Goal: Check status: Check status

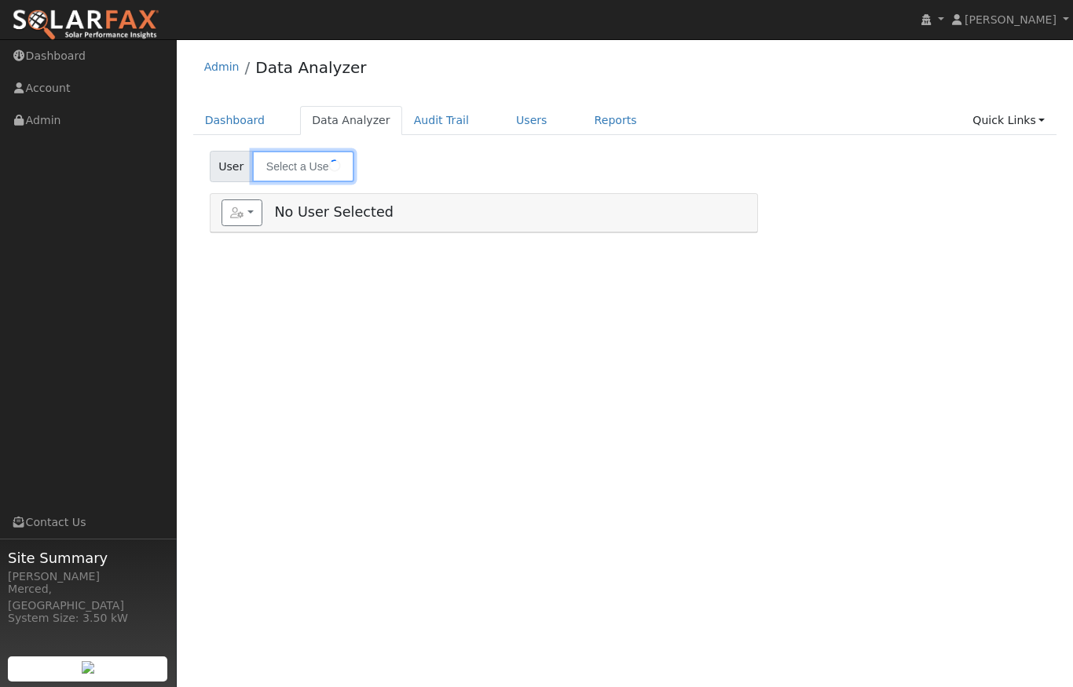
type input "[PERSON_NAME][US_STATE] [PERSON_NAME]"
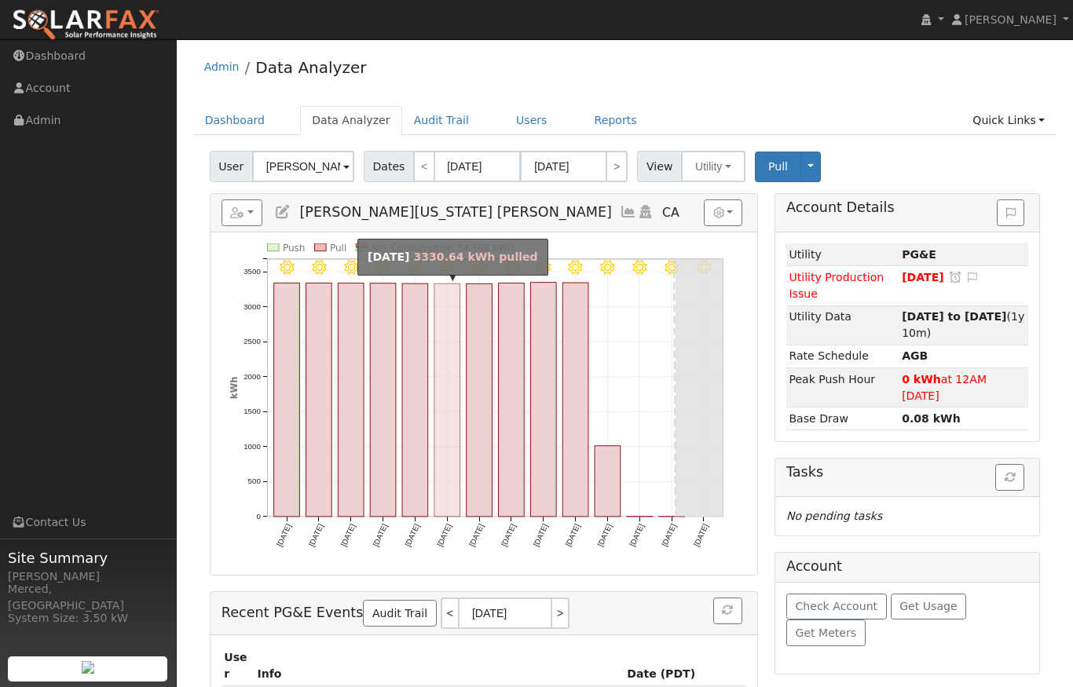
click at [446, 372] on rect "onclick=""" at bounding box center [447, 400] width 26 height 233
type input "[DATE]"
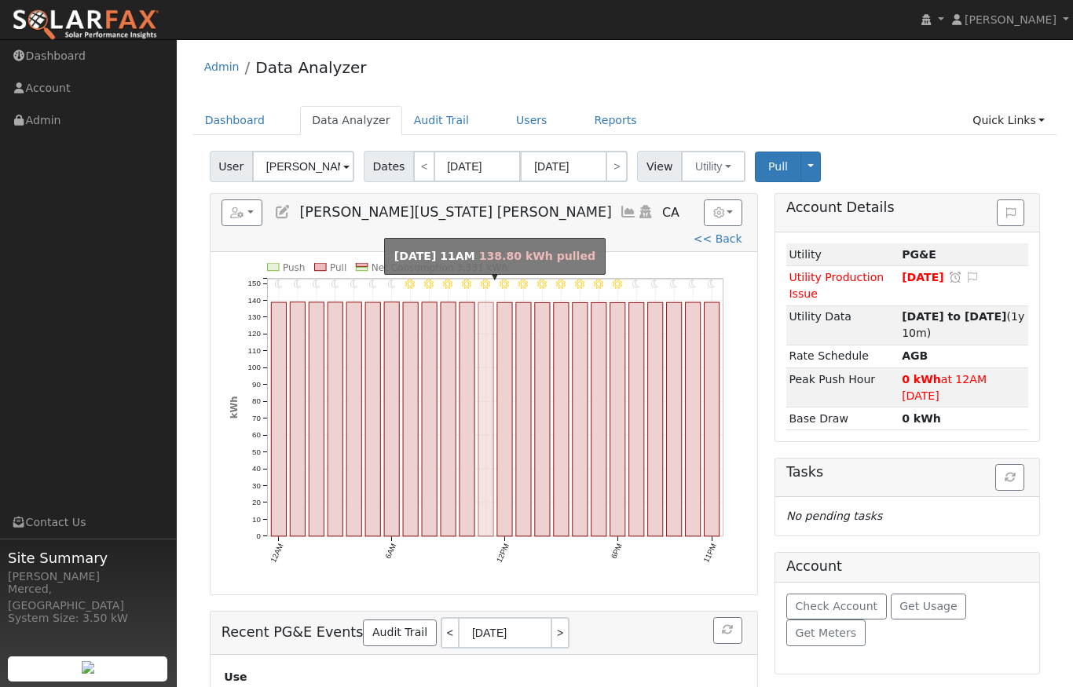
click at [489, 387] on rect "onclick=""" at bounding box center [485, 419] width 15 height 234
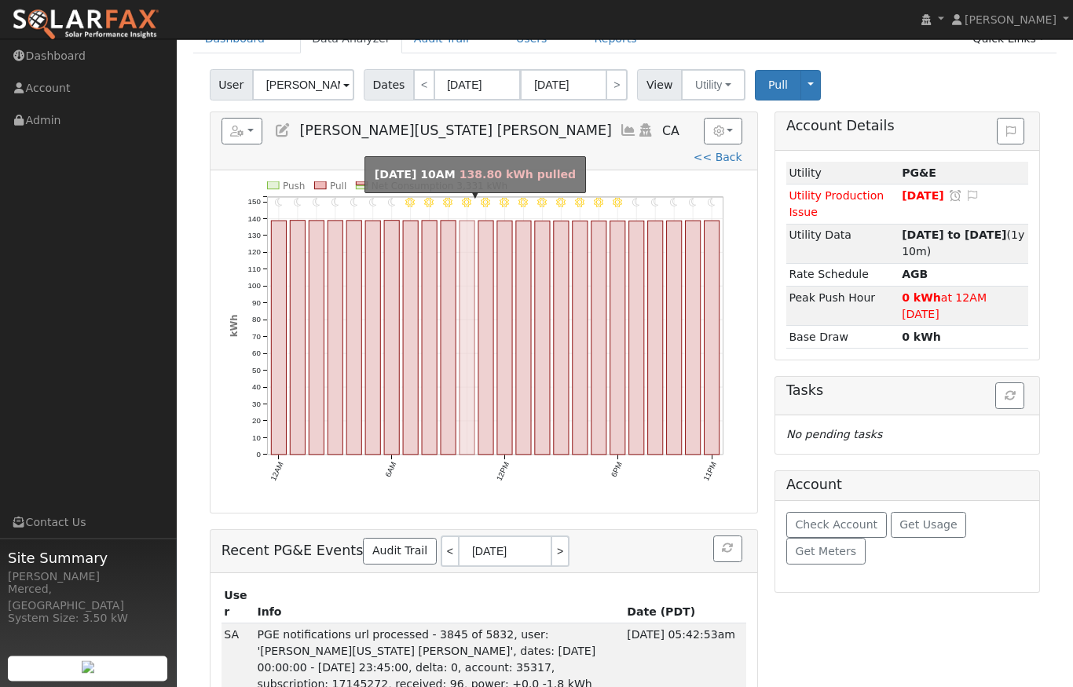
scroll to position [85, 0]
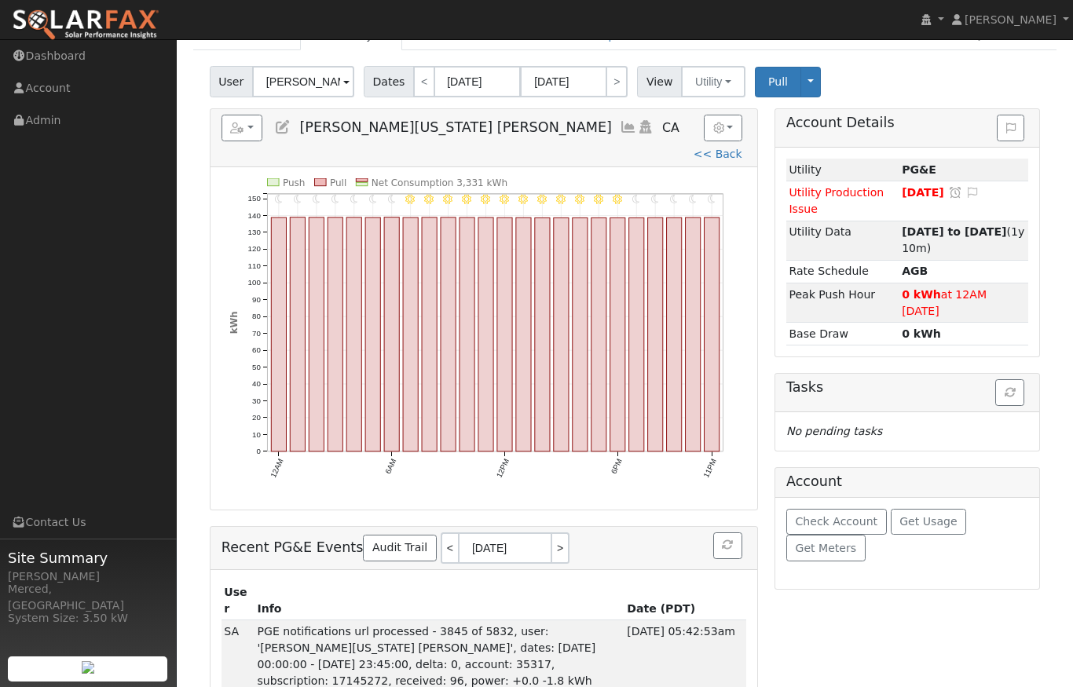
click at [620, 125] on icon at bounding box center [628, 127] width 17 height 14
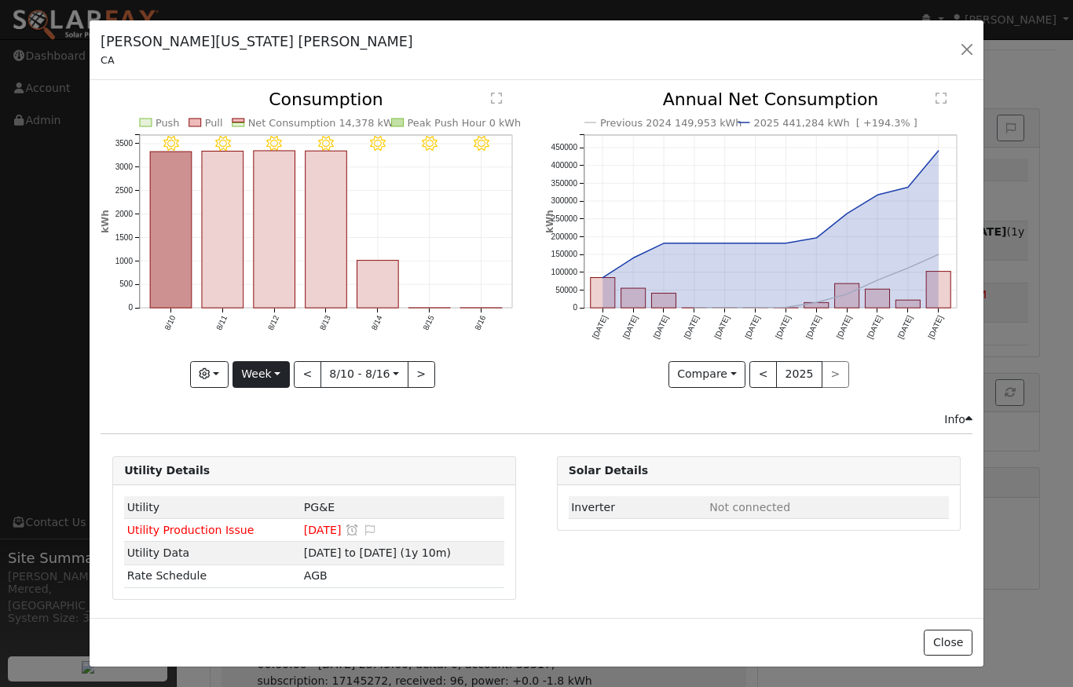
click at [278, 371] on button "Week" at bounding box center [261, 374] width 57 height 27
click at [282, 330] on icon "8/16 - Clear 8/15 - Clear 8/14 - Clear 8/13 - Clear 8/12 - Clear 8/11 - Clear 8…" at bounding box center [314, 234] width 427 height 286
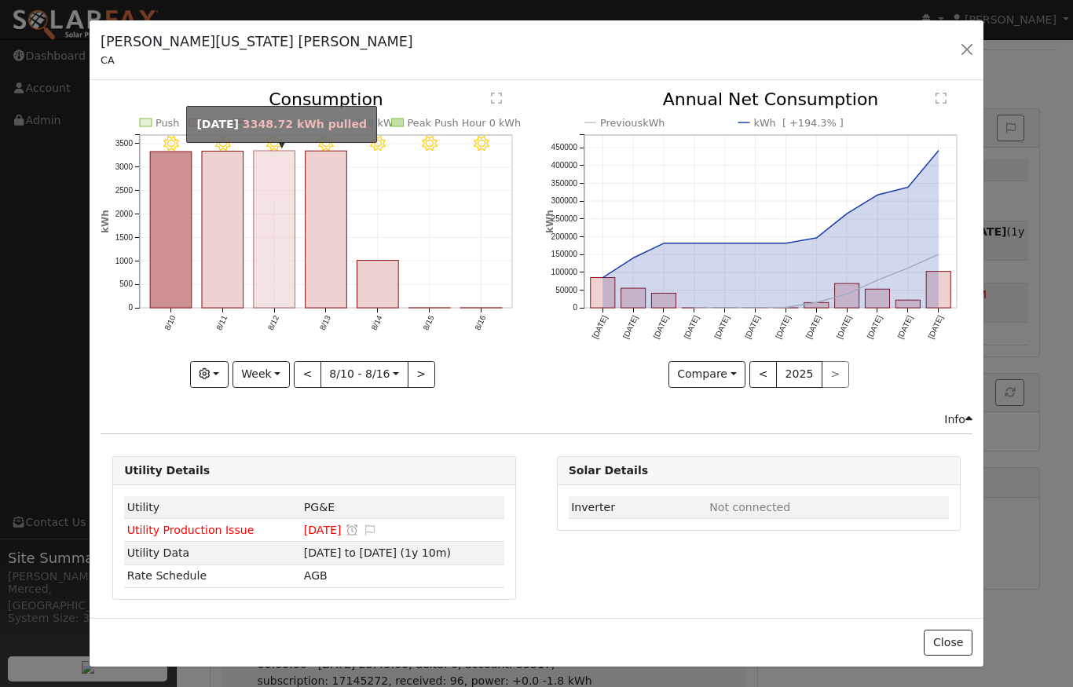
click at [269, 233] on rect "onclick=""" at bounding box center [275, 229] width 42 height 157
type input "[DATE]"
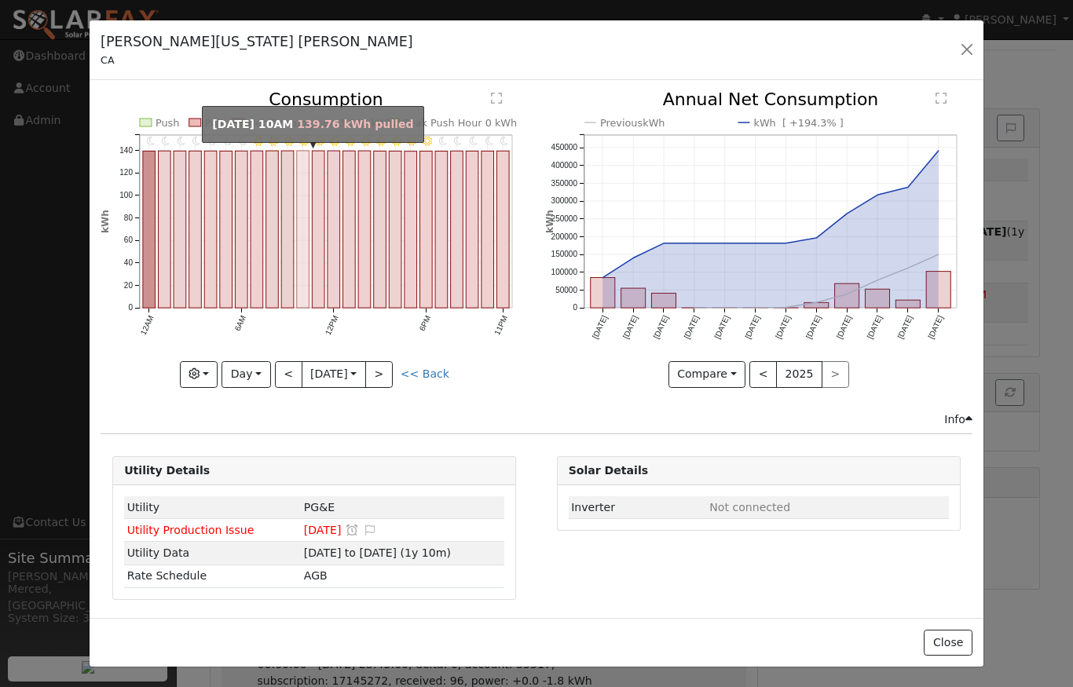
click at [306, 238] on rect "onclick=""" at bounding box center [303, 229] width 13 height 157
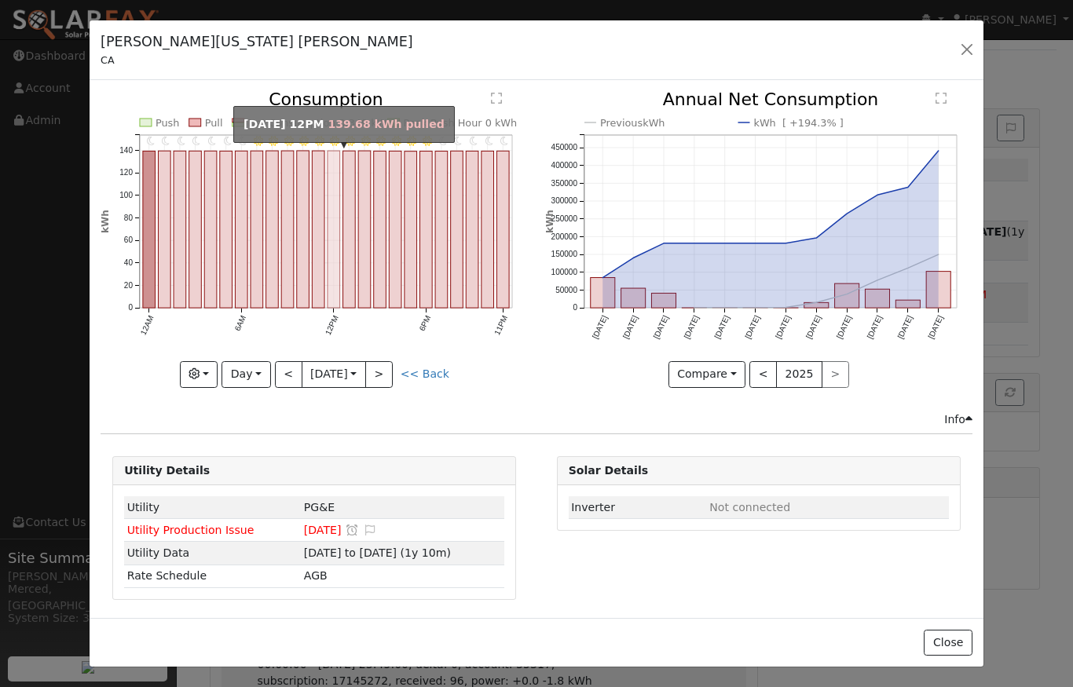
click at [335, 237] on rect "onclick=""" at bounding box center [334, 229] width 13 height 157
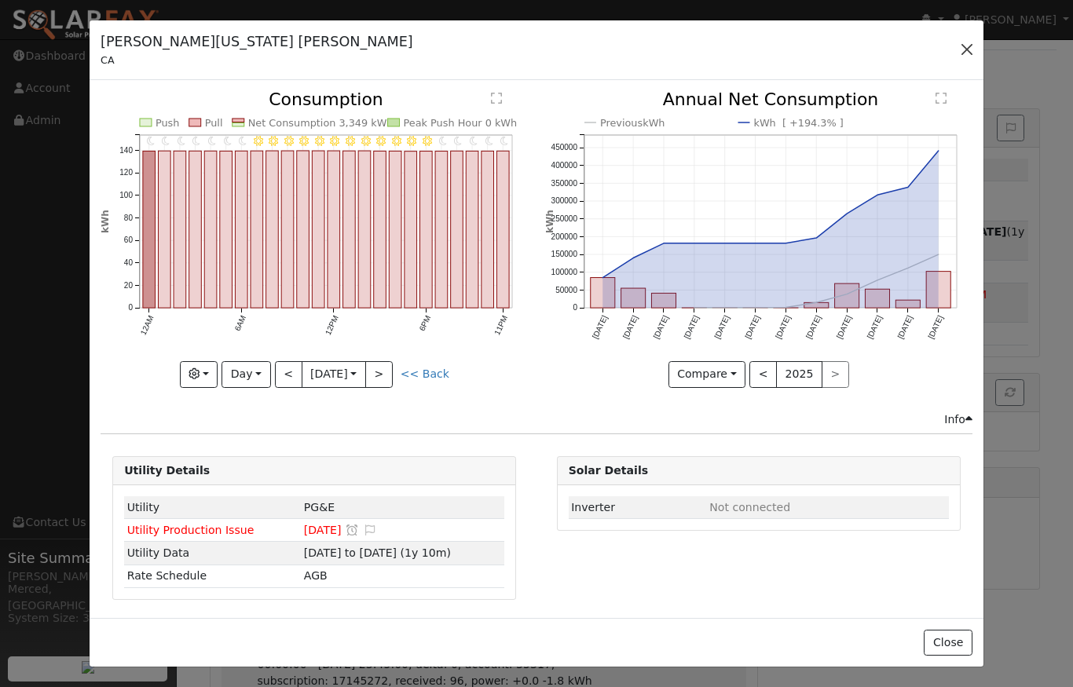
click at [966, 57] on button "button" at bounding box center [967, 49] width 22 height 22
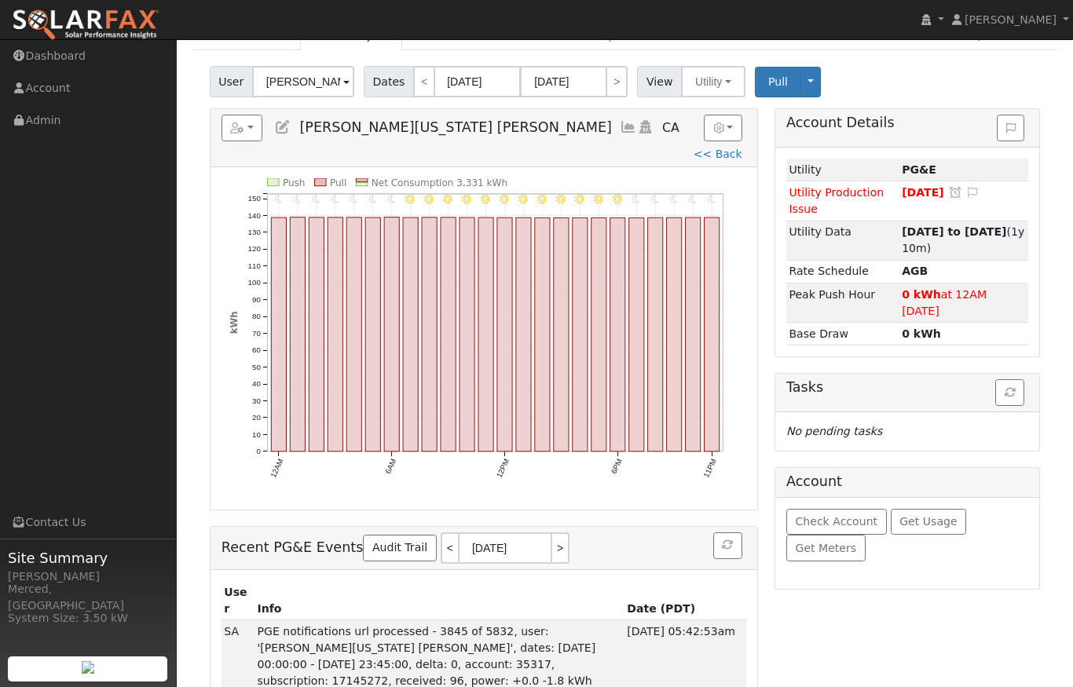
click at [620, 129] on icon at bounding box center [628, 127] width 17 height 14
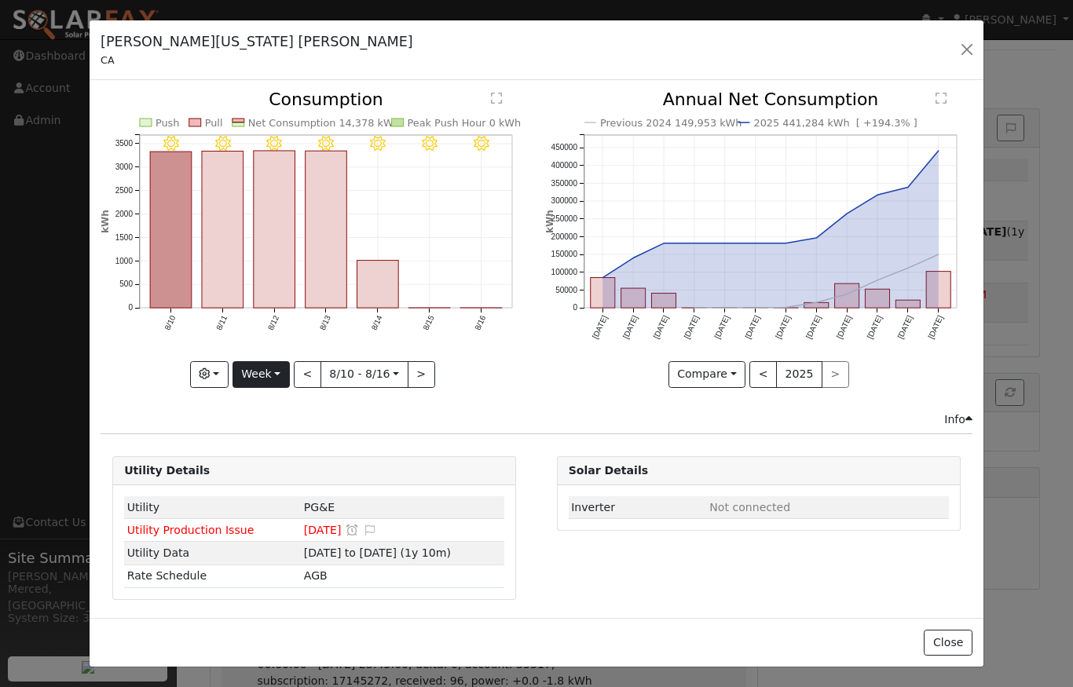
click at [280, 372] on button "Week" at bounding box center [261, 374] width 57 height 27
click at [267, 472] on link "Year" at bounding box center [287, 473] width 109 height 22
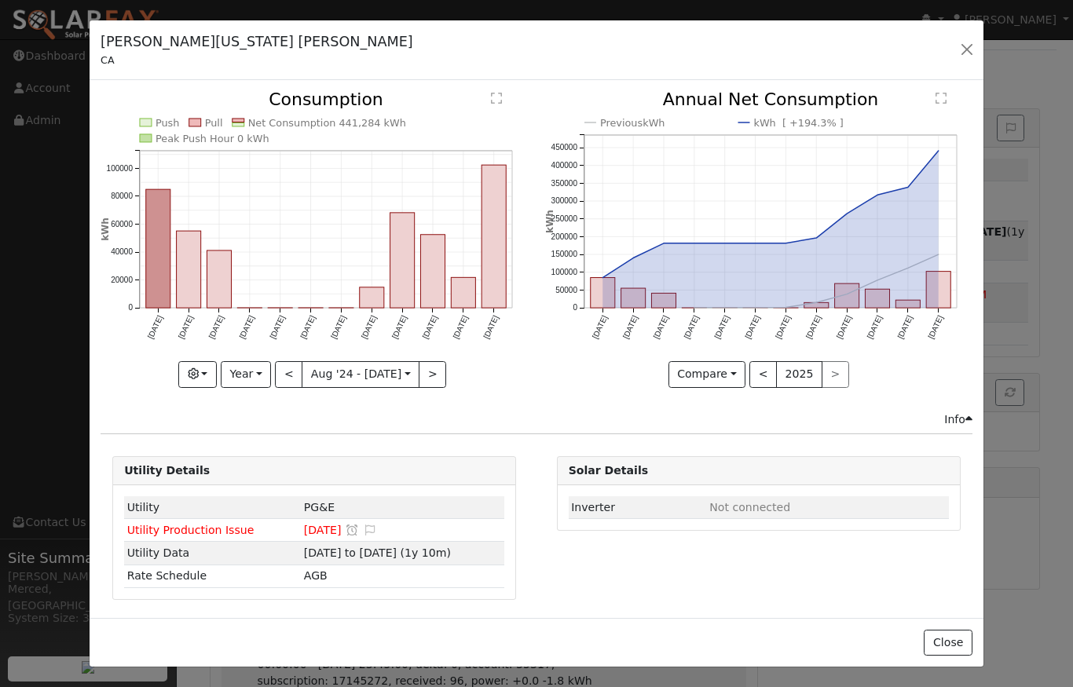
click at [339, 310] on icon "Push Pull Net Consumption 441,284 kWh Peak Push Hour 0 kWh [DATE] Sep '[DATE] N…" at bounding box center [314, 238] width 427 height 294
click at [339, 307] on icon "Push Pull Net Consumption 441,284 kWh Peak Push Hour 0 kWh [DATE] Sep '[DATE] N…" at bounding box center [314, 238] width 427 height 294
click at [372, 294] on rect "onclick=""" at bounding box center [372, 298] width 24 height 20
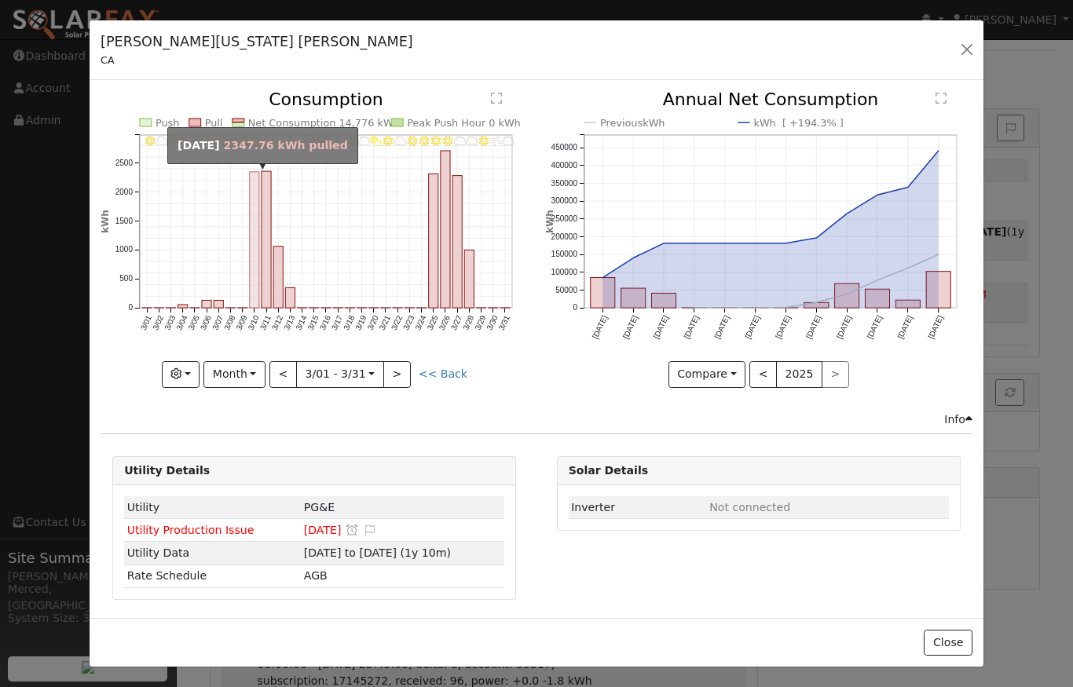
click at [257, 251] on rect "onclick=""" at bounding box center [254, 240] width 9 height 136
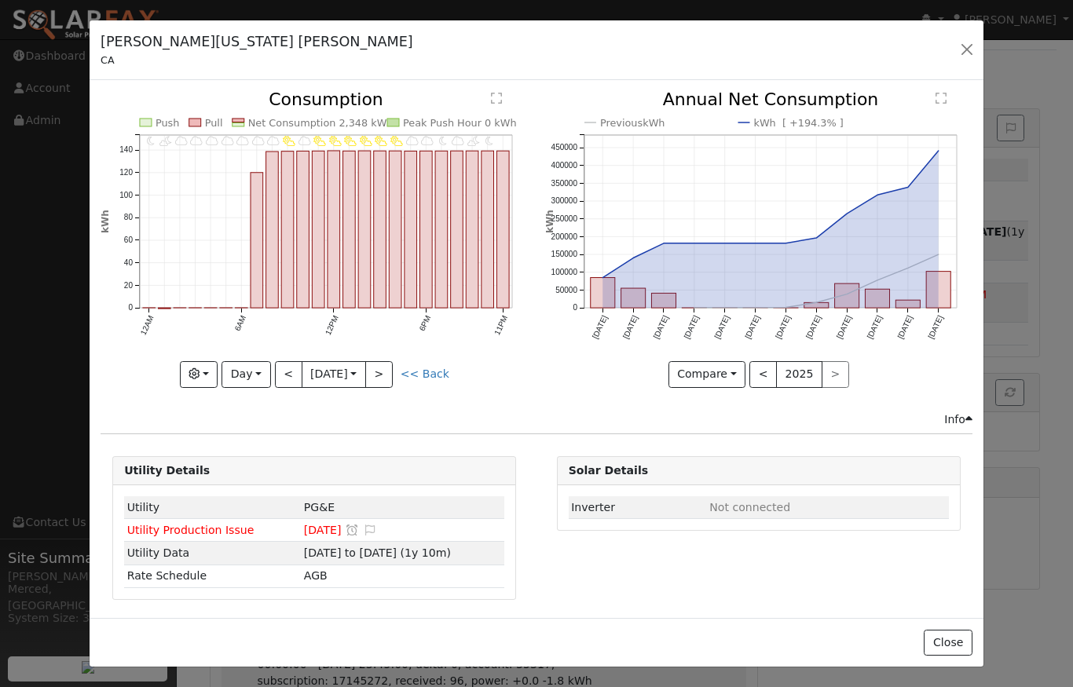
click at [379, 371] on button ">" at bounding box center [378, 374] width 27 height 27
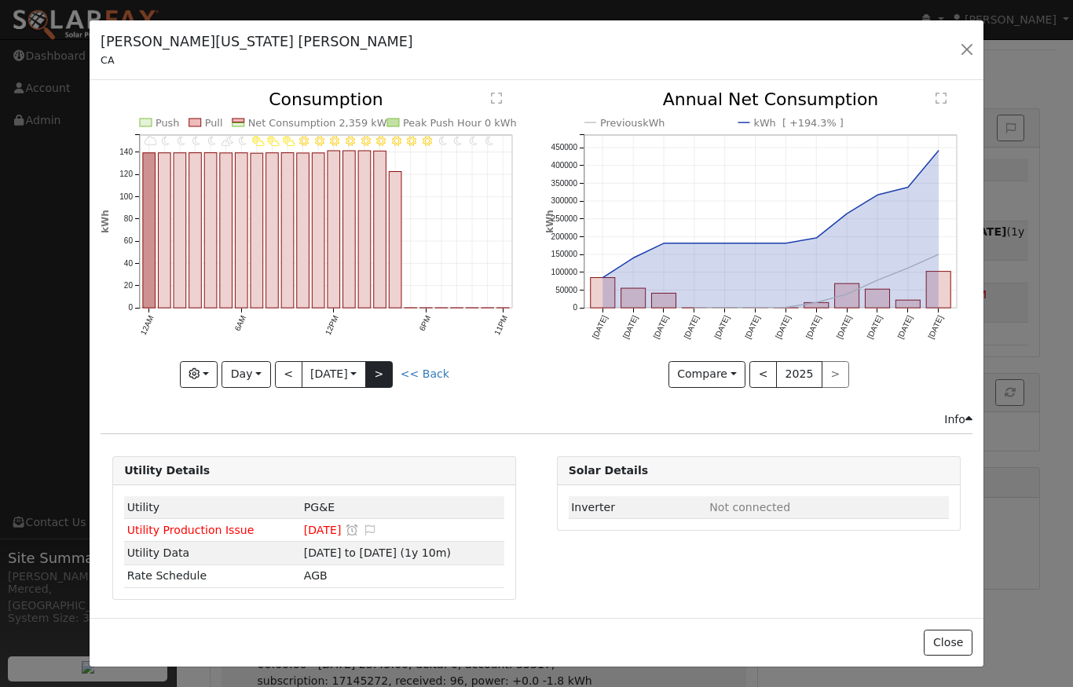
click at [387, 373] on button ">" at bounding box center [378, 374] width 27 height 27
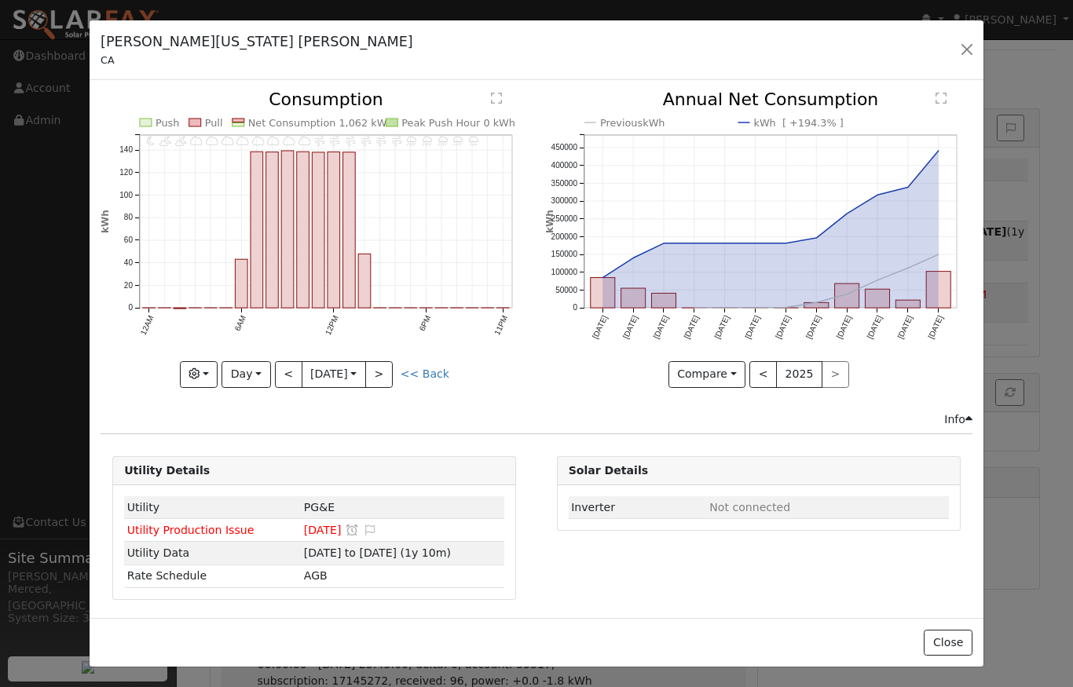
click at [387, 373] on button ">" at bounding box center [378, 374] width 27 height 27
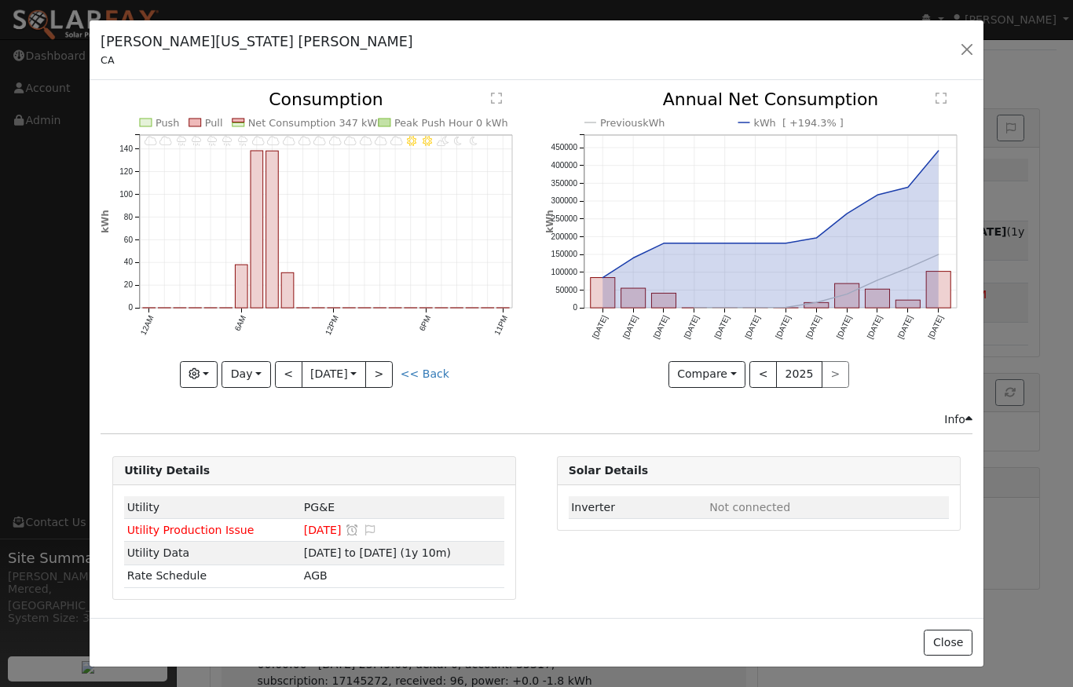
click at [387, 373] on button ">" at bounding box center [378, 374] width 27 height 27
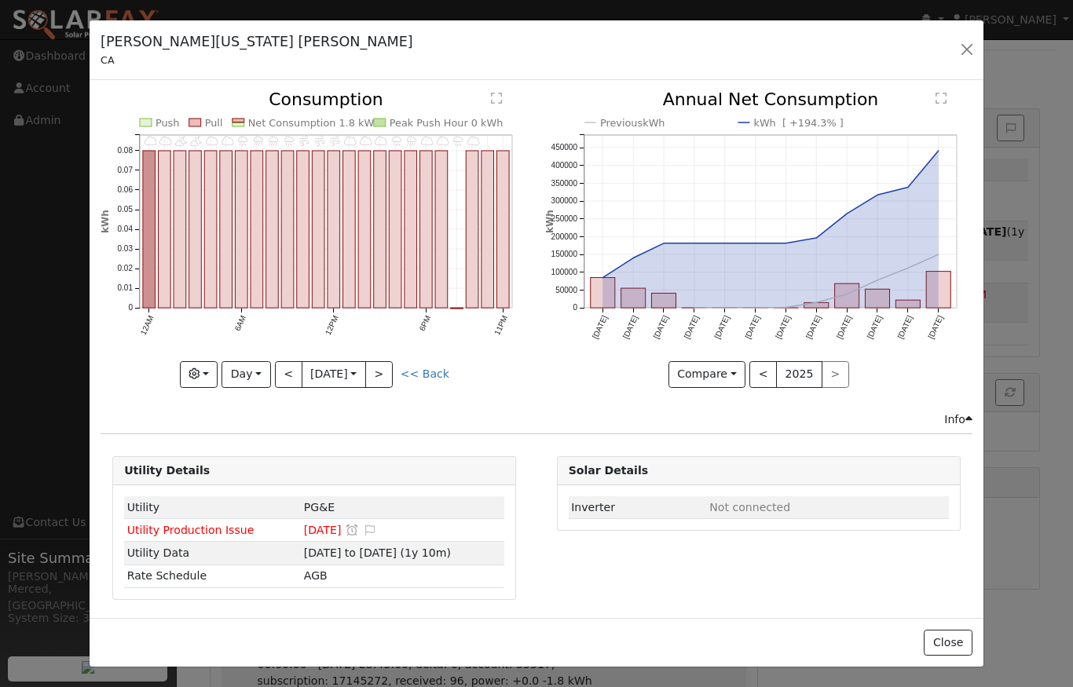
click at [387, 373] on button ">" at bounding box center [378, 374] width 27 height 27
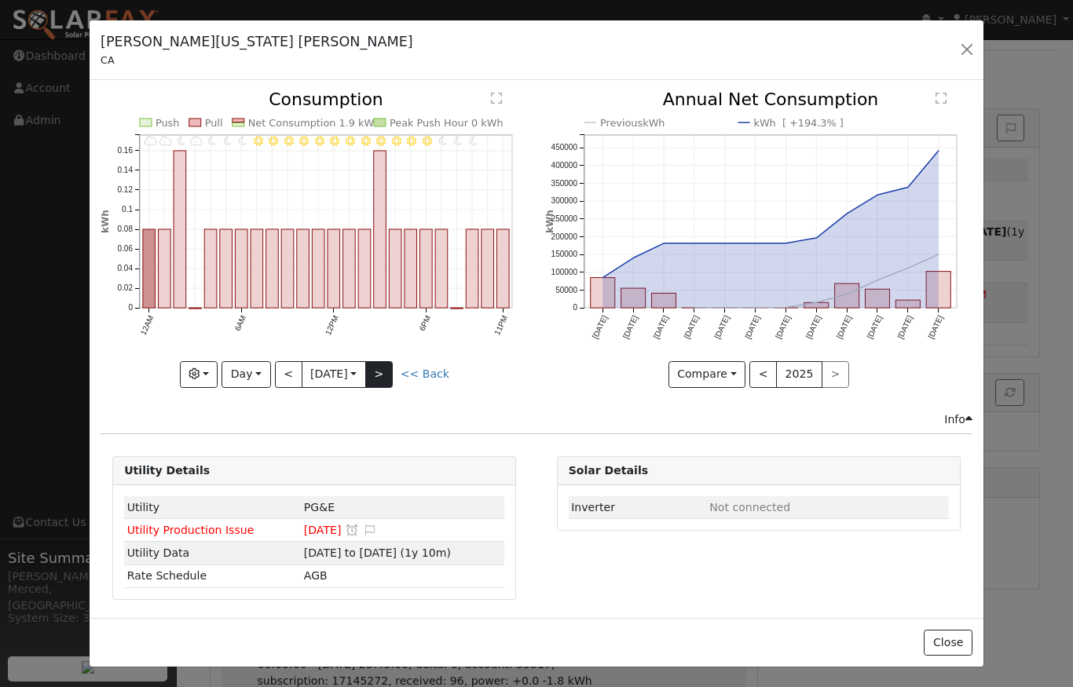
click at [387, 372] on button ">" at bounding box center [378, 374] width 27 height 27
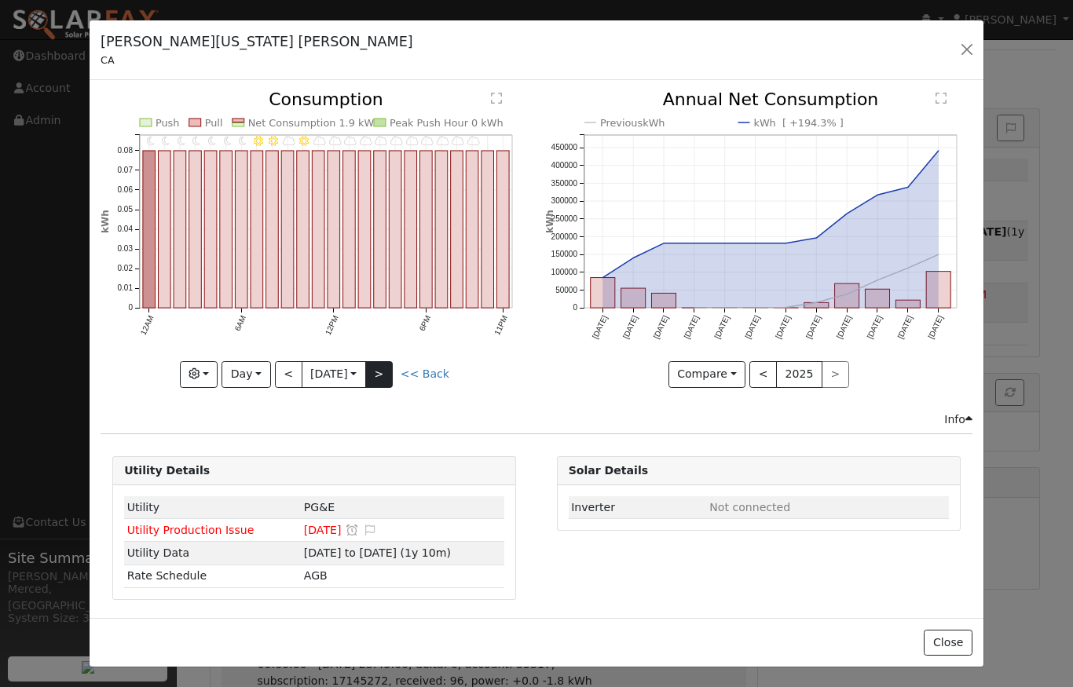
click at [393, 373] on button ">" at bounding box center [378, 374] width 27 height 27
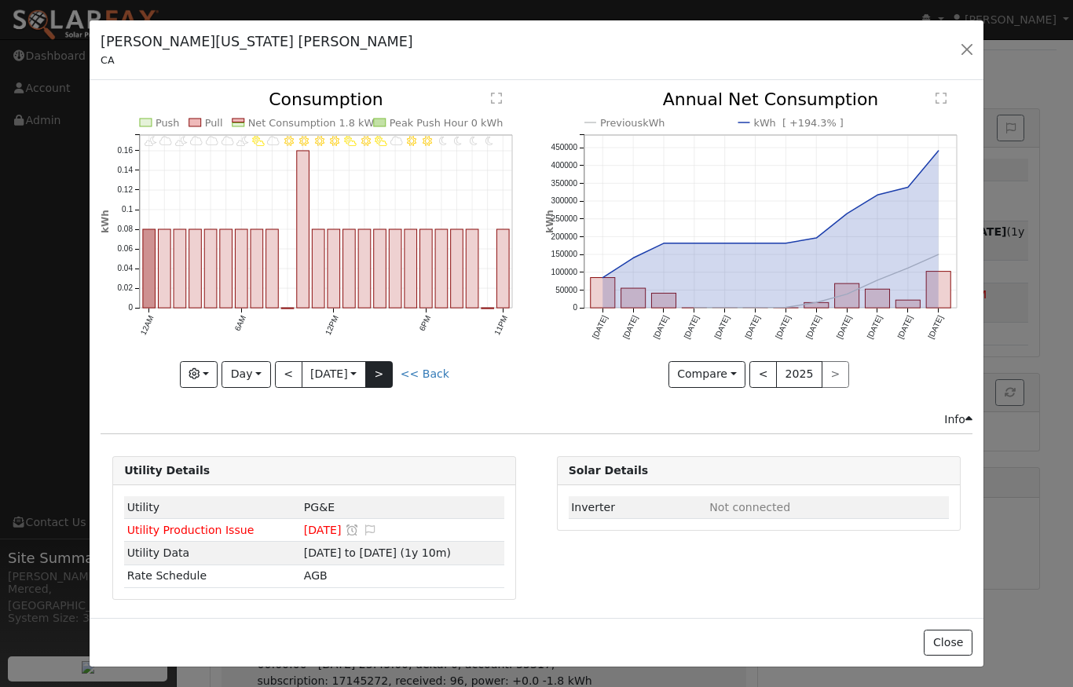
click at [379, 369] on button ">" at bounding box center [378, 374] width 27 height 27
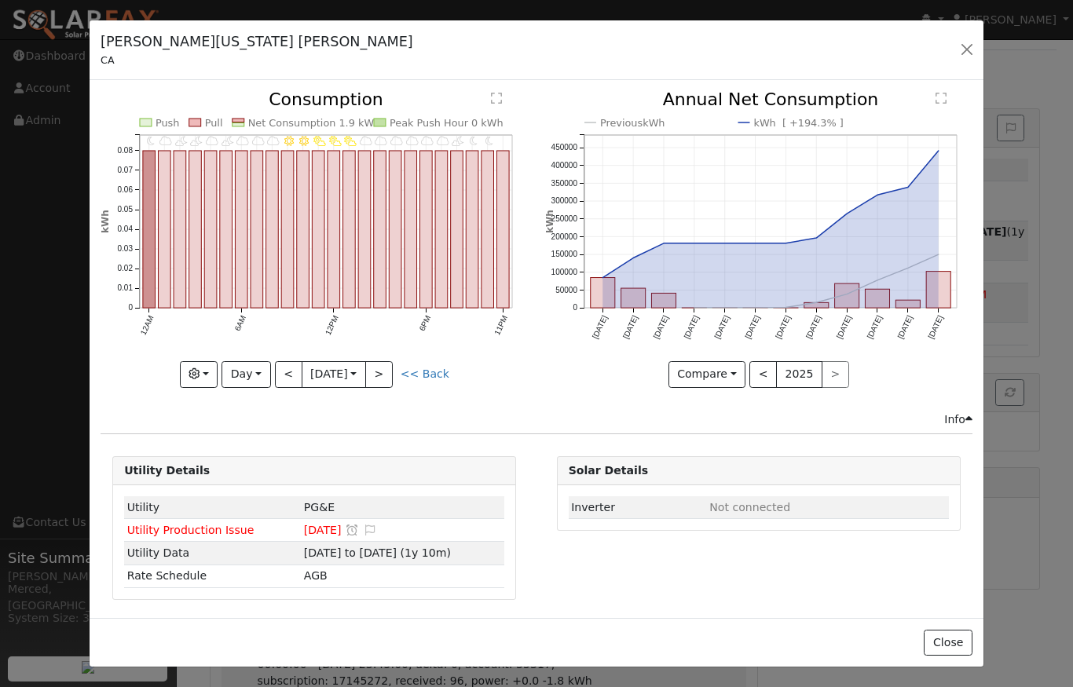
click at [379, 369] on button ">" at bounding box center [378, 374] width 27 height 27
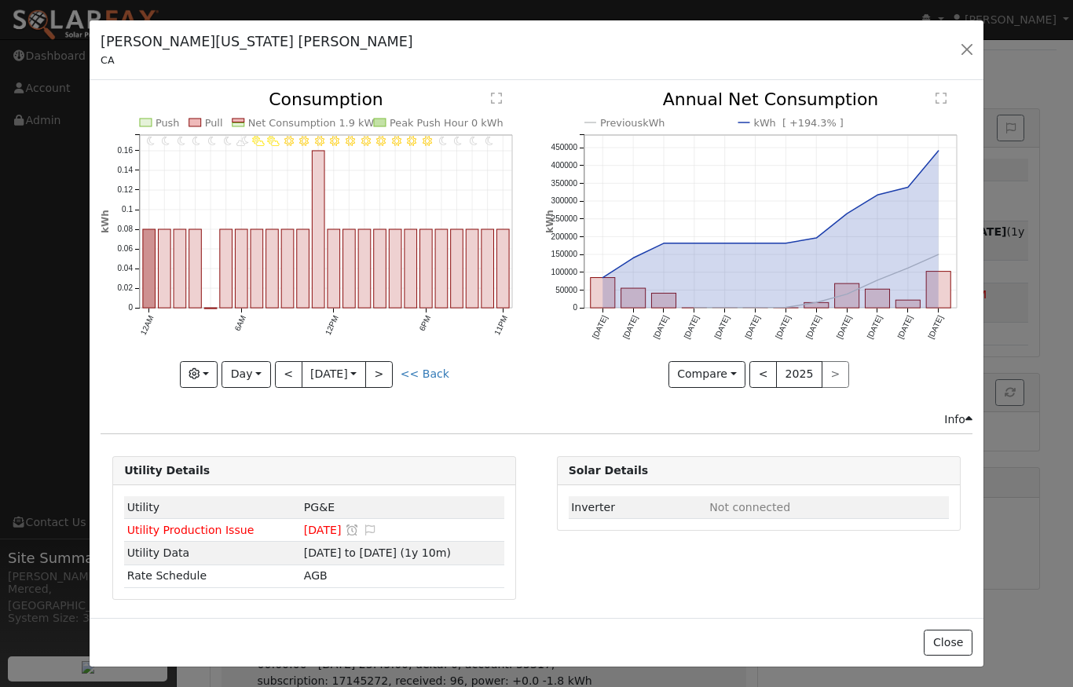
click at [384, 374] on button ">" at bounding box center [378, 374] width 27 height 27
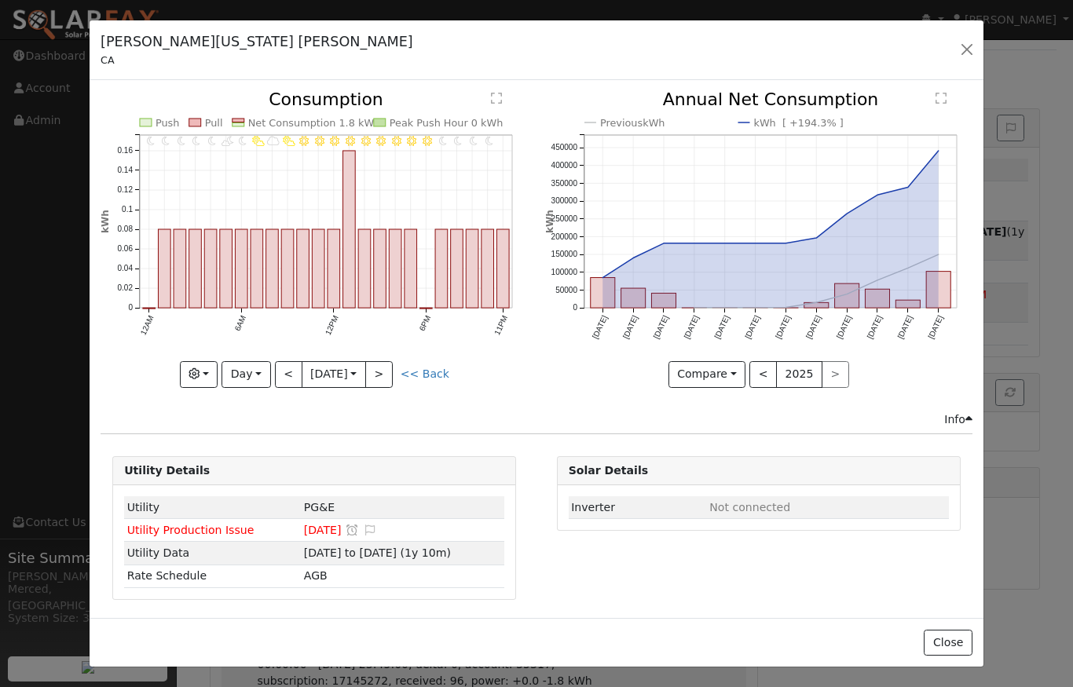
click at [393, 376] on button ">" at bounding box center [378, 374] width 27 height 27
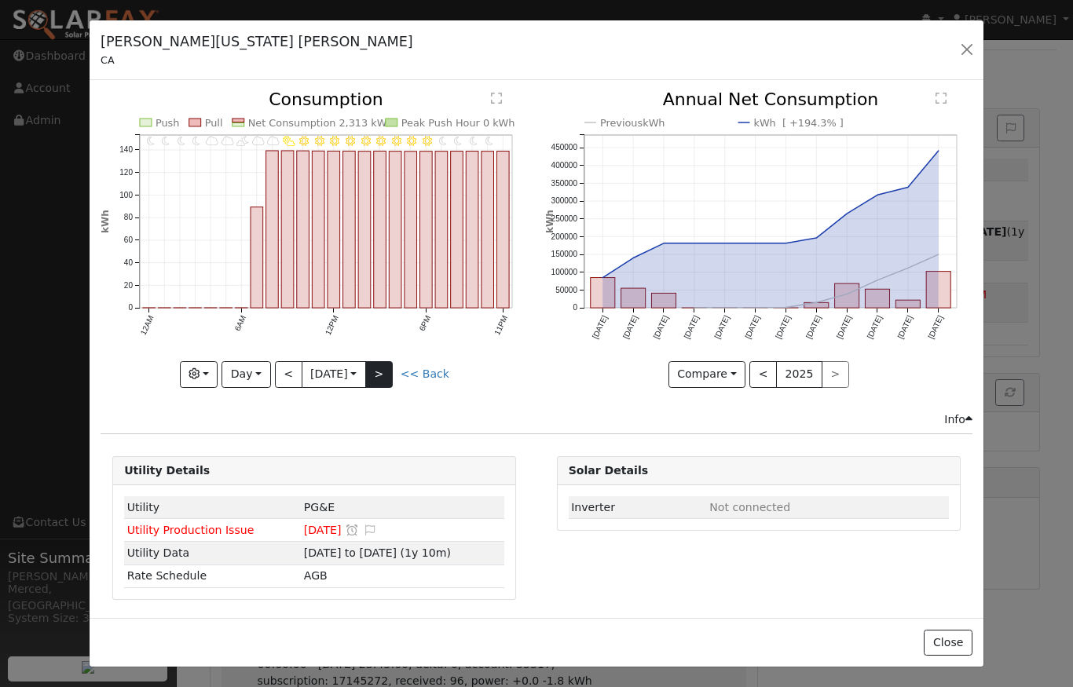
click at [393, 366] on button ">" at bounding box center [378, 374] width 27 height 27
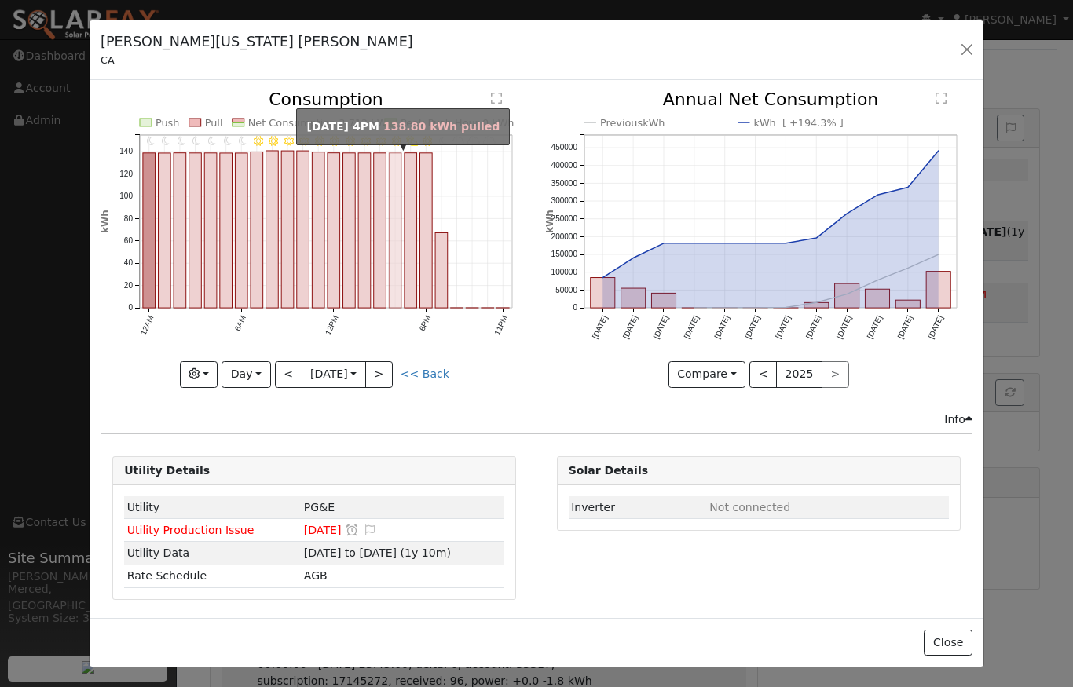
click at [393, 281] on rect "onclick=""" at bounding box center [396, 230] width 13 height 155
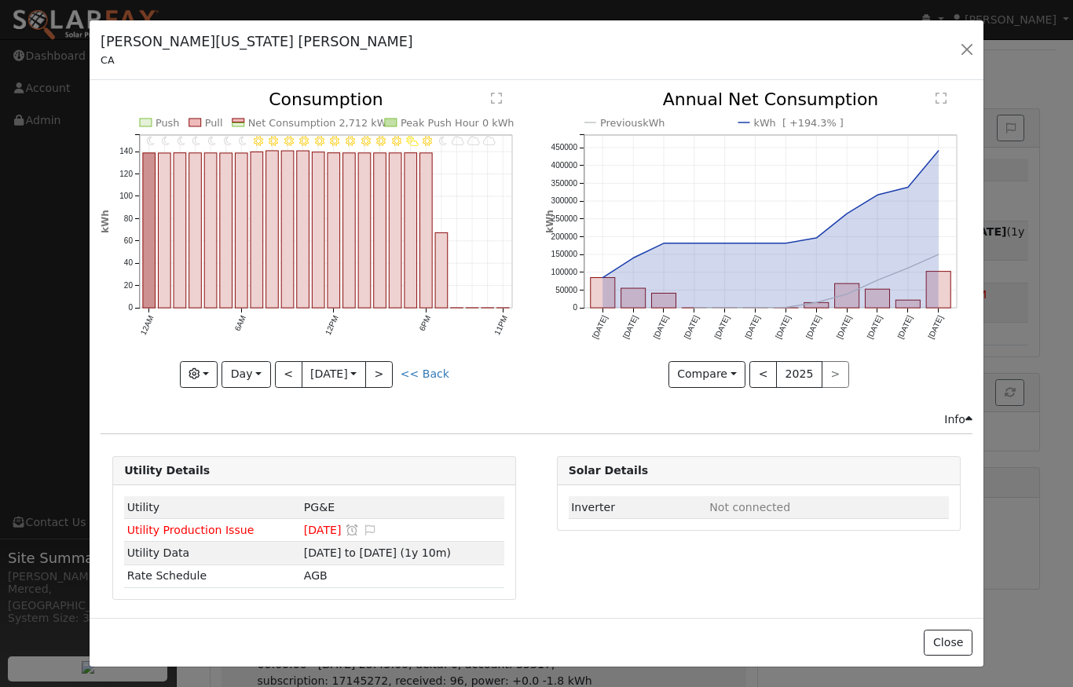
click at [390, 368] on button ">" at bounding box center [378, 374] width 27 height 27
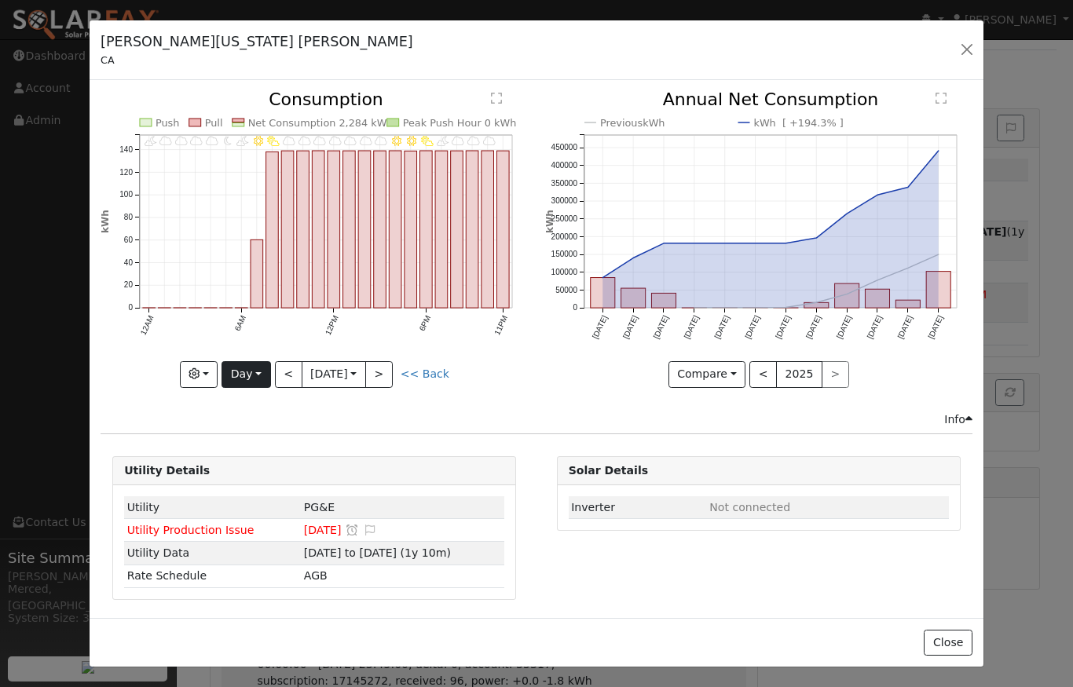
click at [242, 372] on button "Day" at bounding box center [246, 374] width 49 height 27
click at [251, 429] on link "Week" at bounding box center [276, 429] width 109 height 22
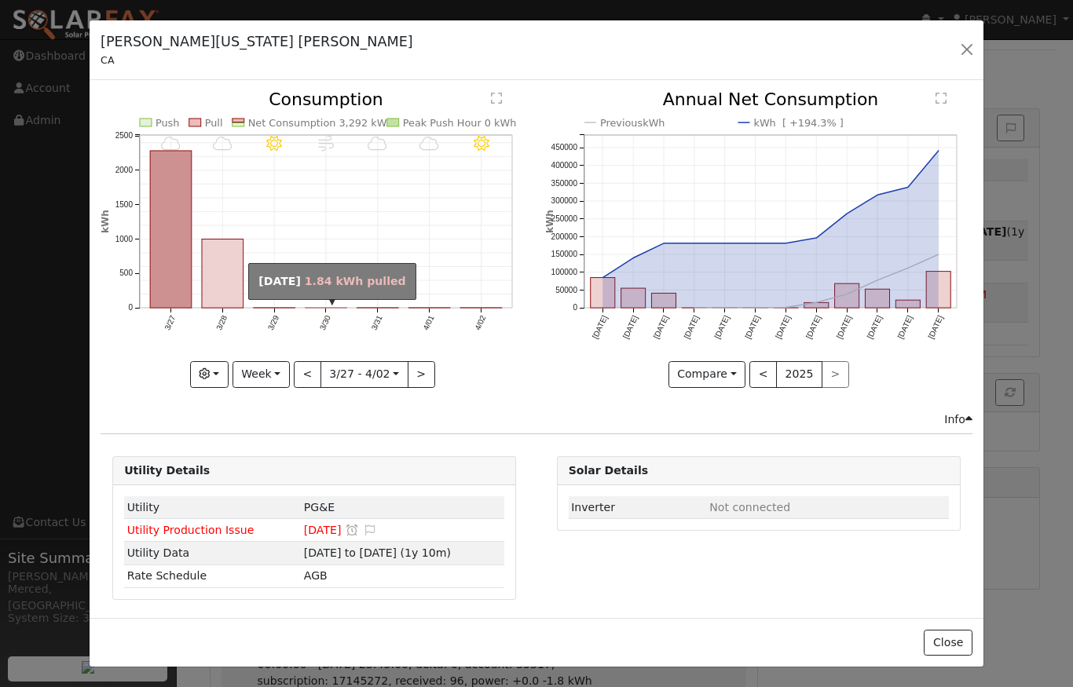
click at [321, 308] on rect "onclick=""" at bounding box center [327, 308] width 42 height 0
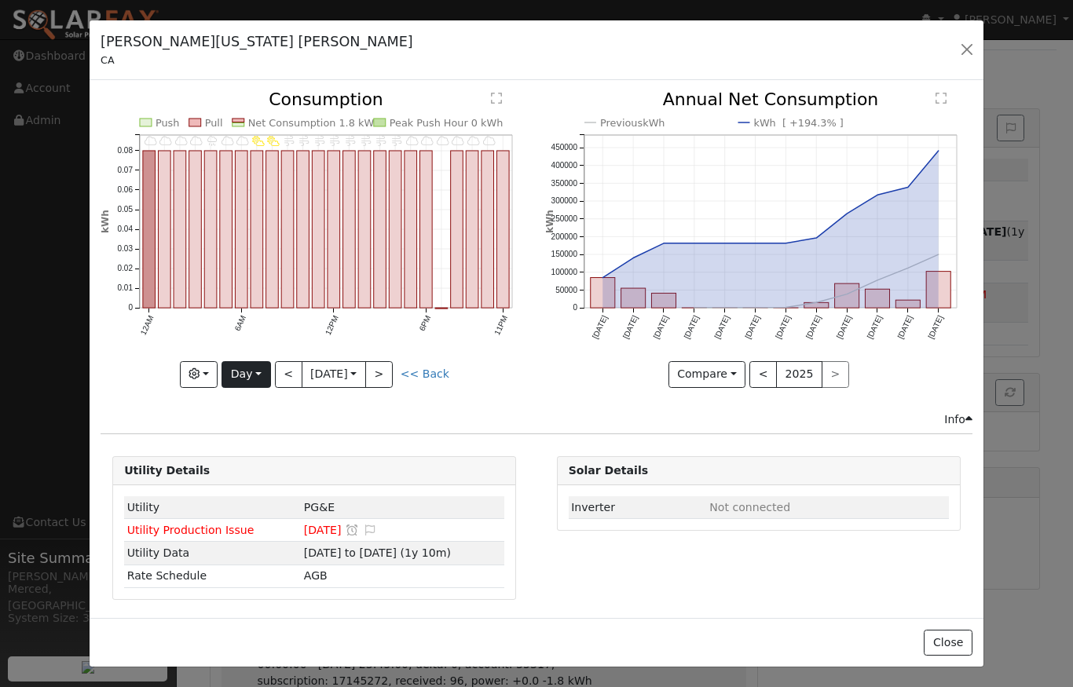
click at [256, 368] on button "Day" at bounding box center [246, 374] width 49 height 27
click at [258, 438] on link "Week" at bounding box center [276, 429] width 109 height 22
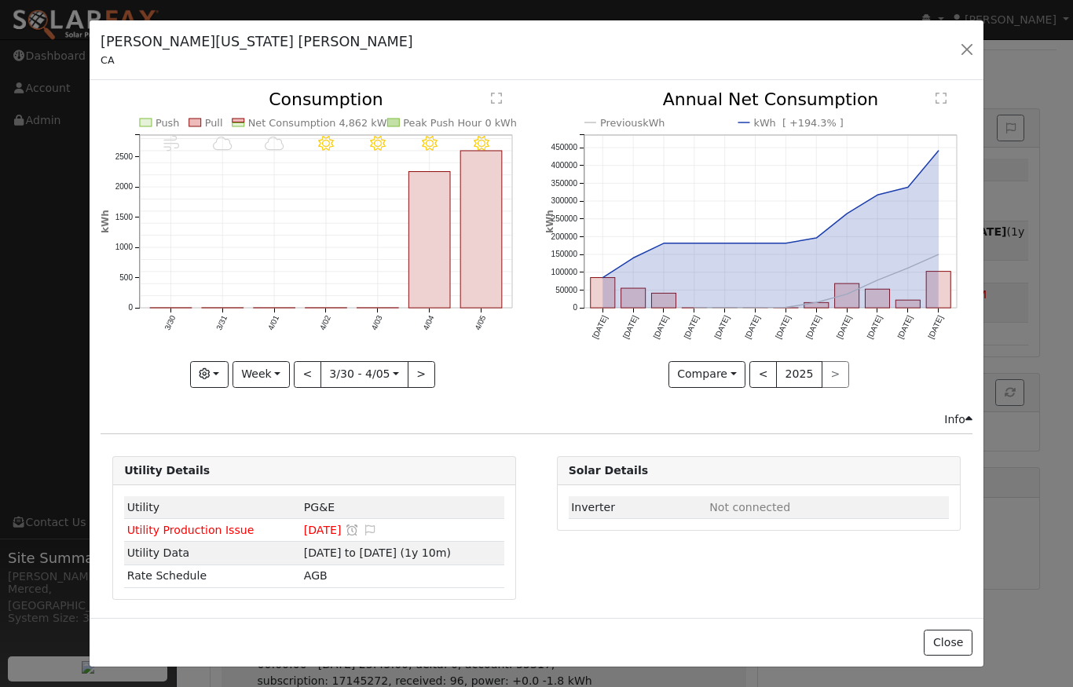
click at [420, 374] on button ">" at bounding box center [421, 374] width 27 height 27
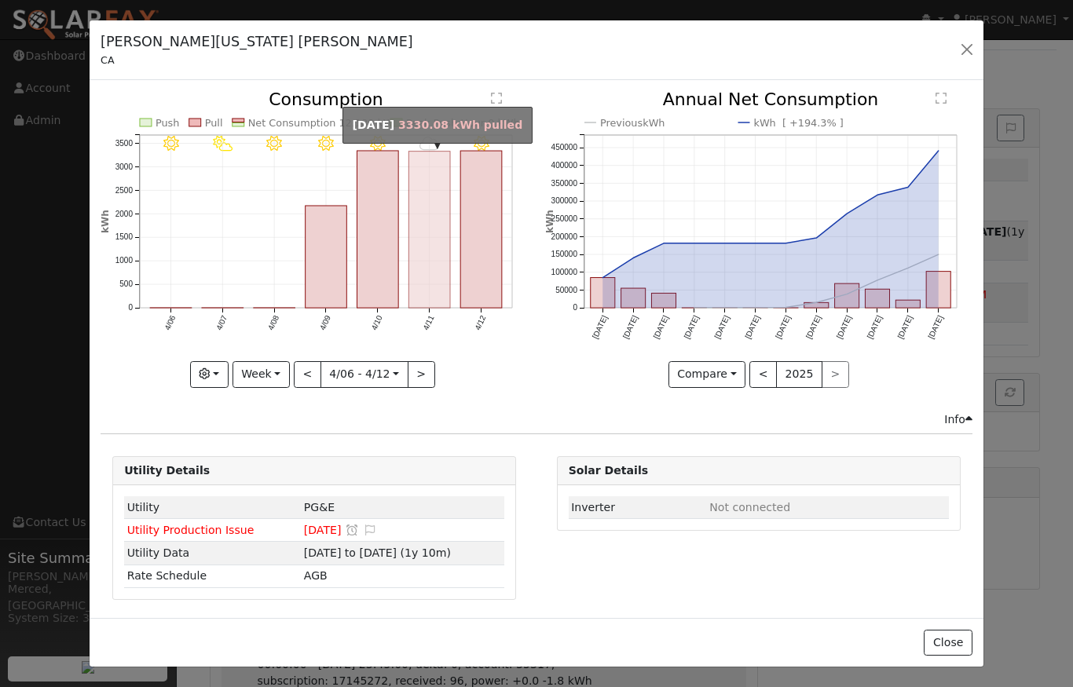
click at [424, 277] on rect "onclick=""" at bounding box center [430, 230] width 42 height 157
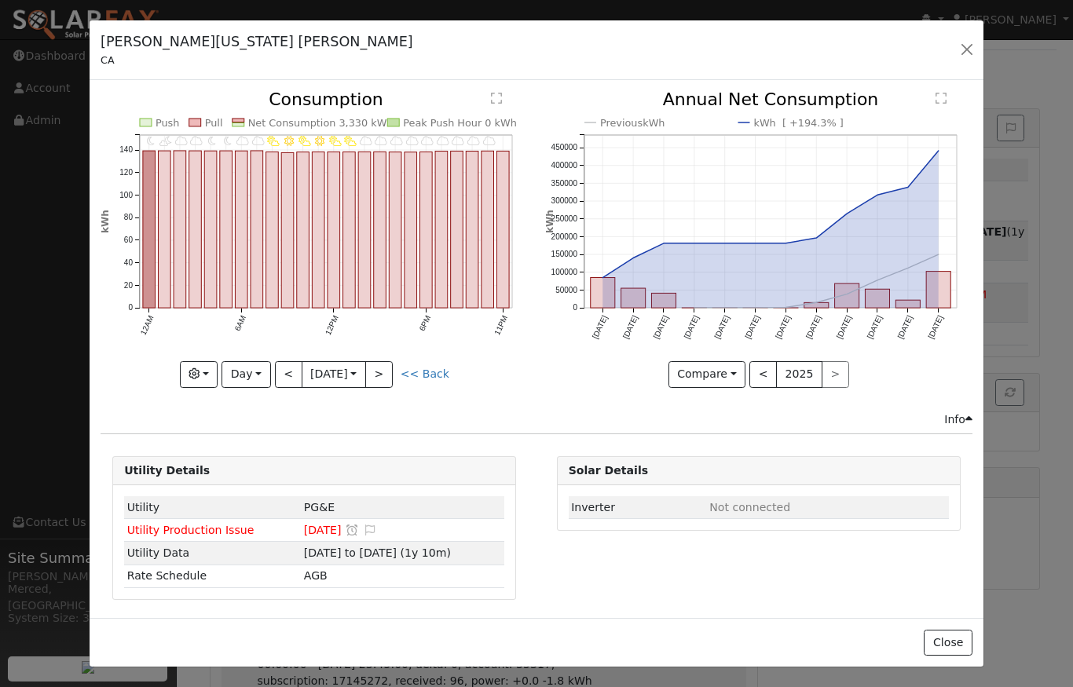
click at [390, 373] on button ">" at bounding box center [378, 374] width 27 height 27
click at [246, 367] on button "Day" at bounding box center [246, 374] width 49 height 27
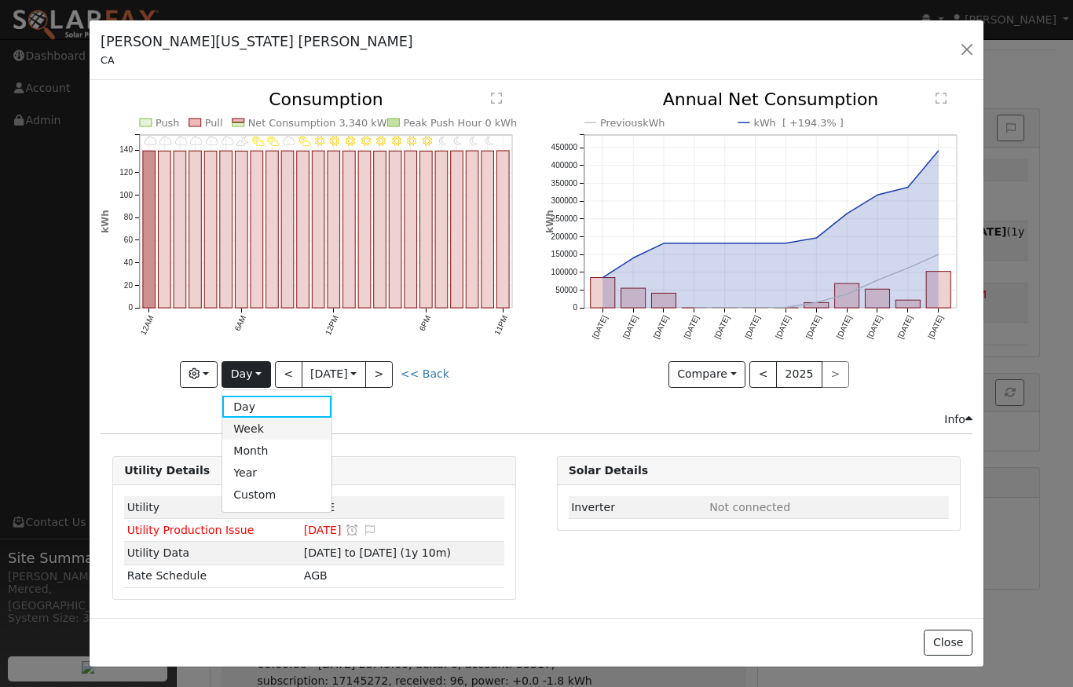
click at [257, 435] on link "Week" at bounding box center [276, 429] width 109 height 22
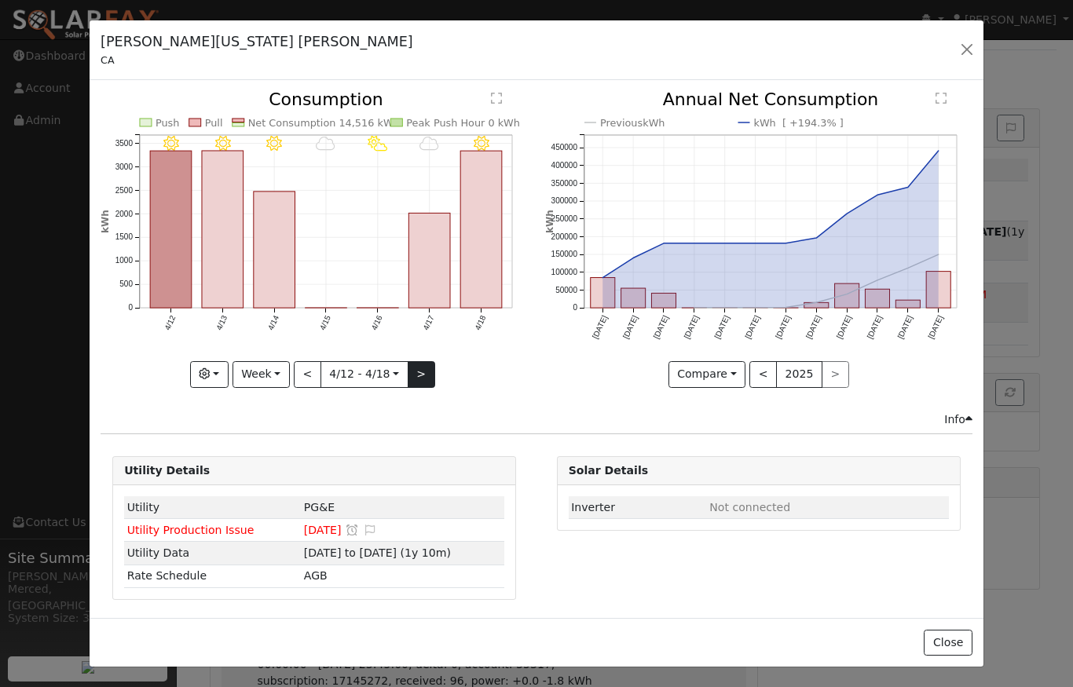
click at [426, 380] on button ">" at bounding box center [421, 374] width 27 height 27
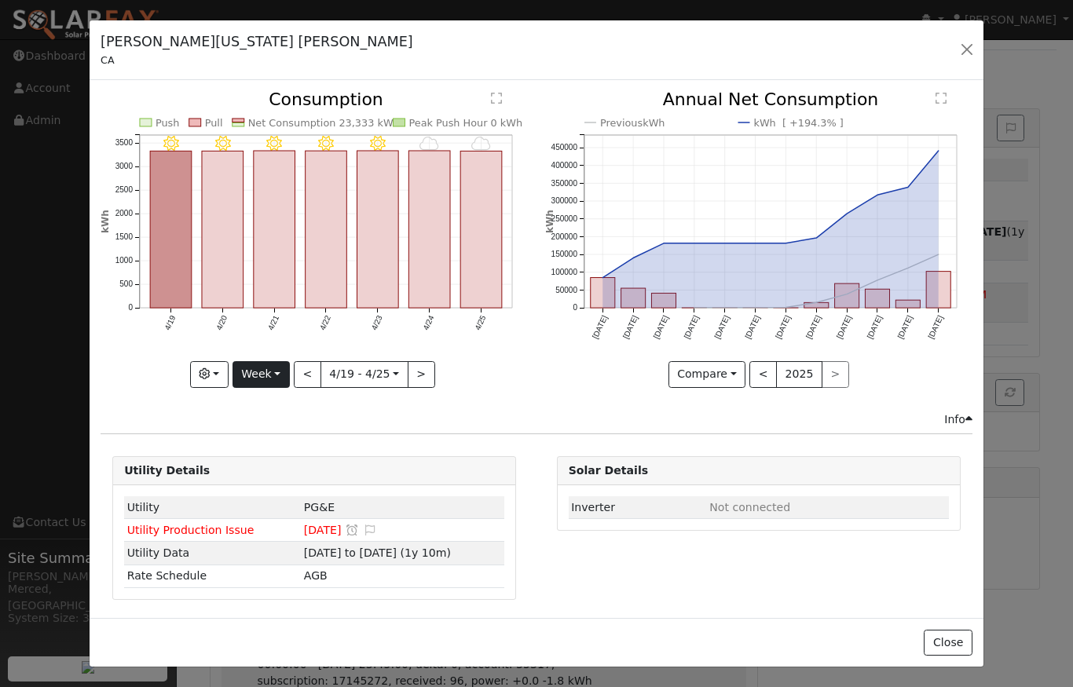
click at [281, 371] on button "Week" at bounding box center [261, 374] width 57 height 27
click at [269, 450] on link "Month" at bounding box center [287, 451] width 109 height 22
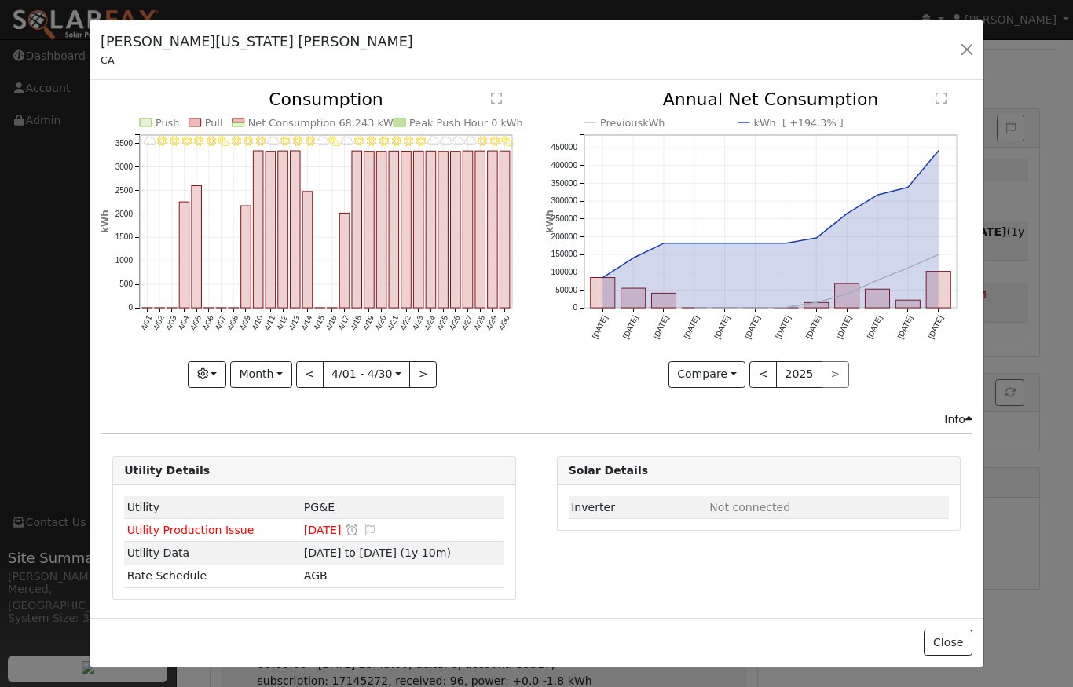
click at [415, 368] on button ">" at bounding box center [422, 374] width 27 height 27
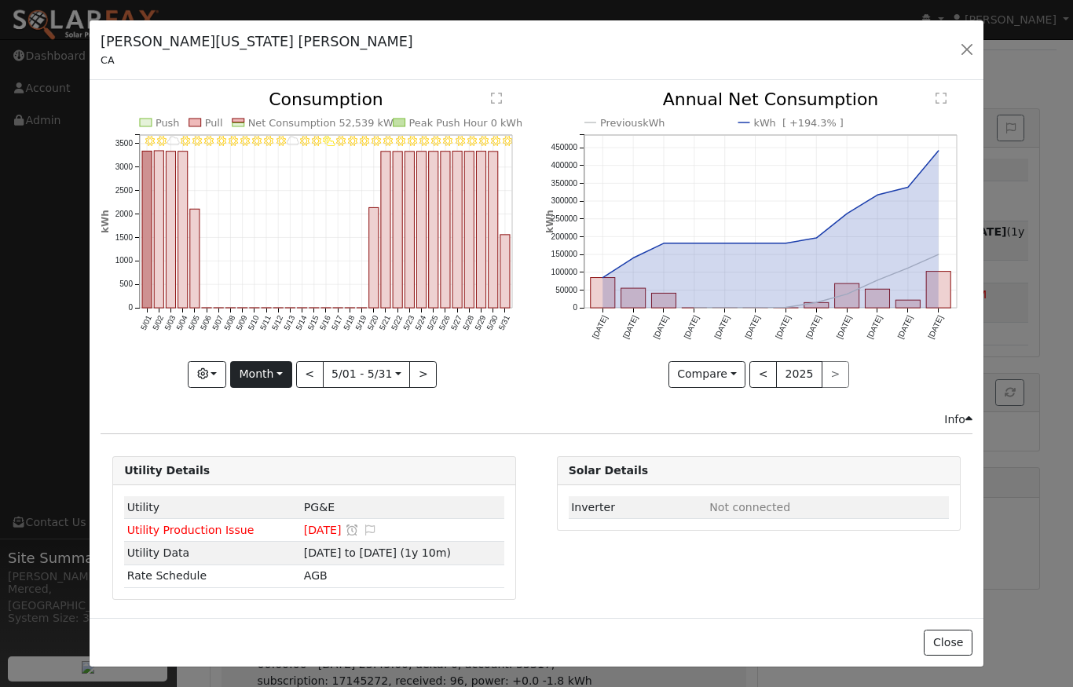
click at [278, 362] on button "Month" at bounding box center [261, 374] width 62 height 27
click at [260, 475] on link "Year" at bounding box center [285, 473] width 109 height 22
type input "[DATE]"
